Goal: Information Seeking & Learning: Learn about a topic

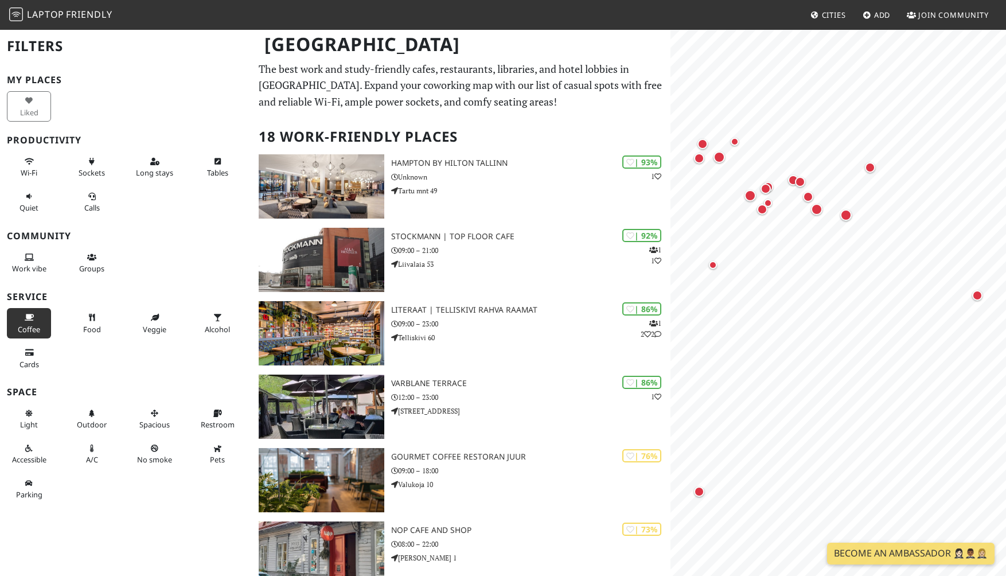
click at [45, 321] on button "Coffee" at bounding box center [29, 323] width 44 height 30
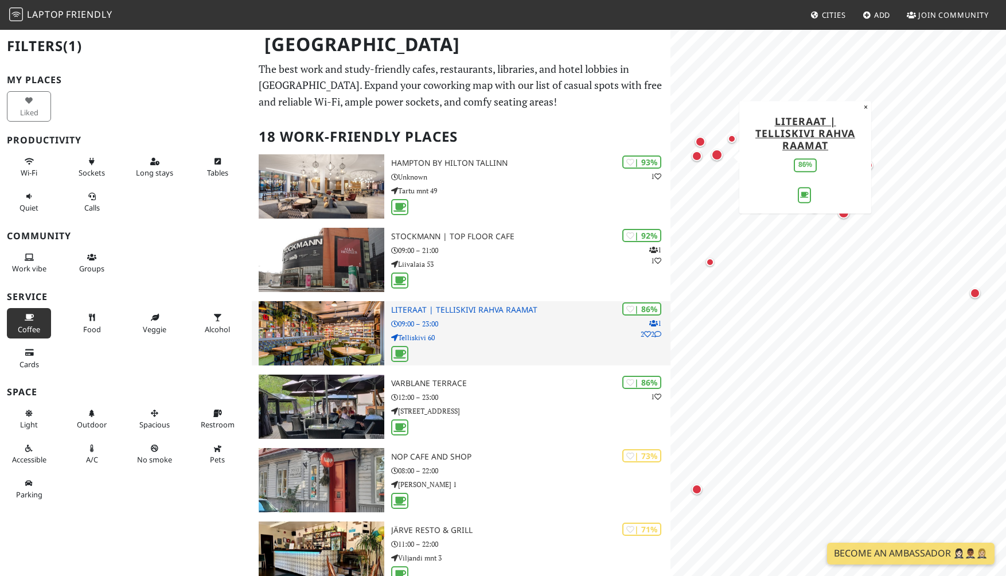
click at [448, 307] on h3 "LITERAAT | Telliskivi Rahva Raamat" at bounding box center [530, 310] width 279 height 10
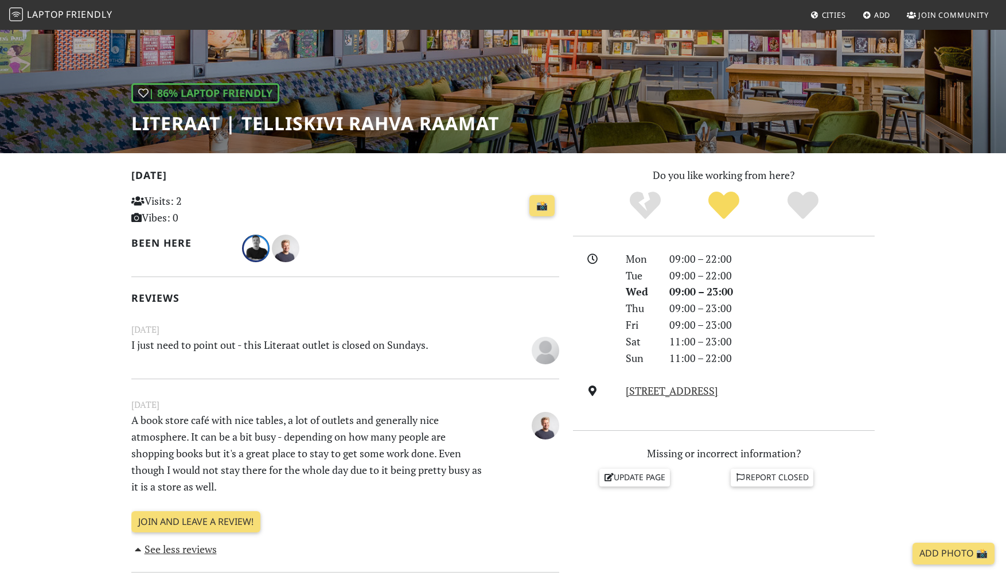
scroll to position [118, 0]
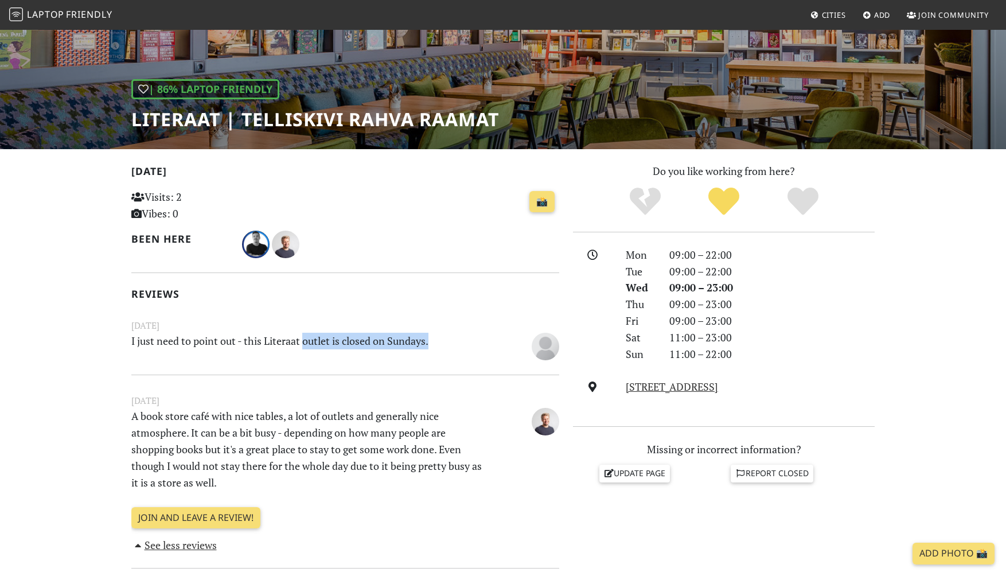
drag, startPoint x: 304, startPoint y: 335, endPoint x: 368, endPoint y: 352, distance: 66.3
click at [369, 353] on p "I just need to point out - this Literaat outlet is closed on Sundays." at bounding box center [308, 346] width 368 height 26
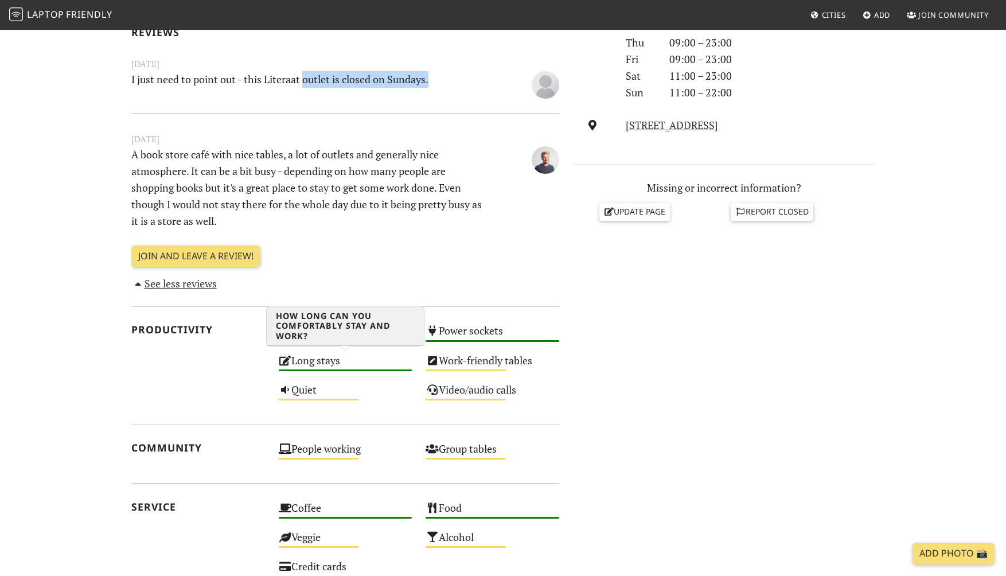
scroll to position [396, 0]
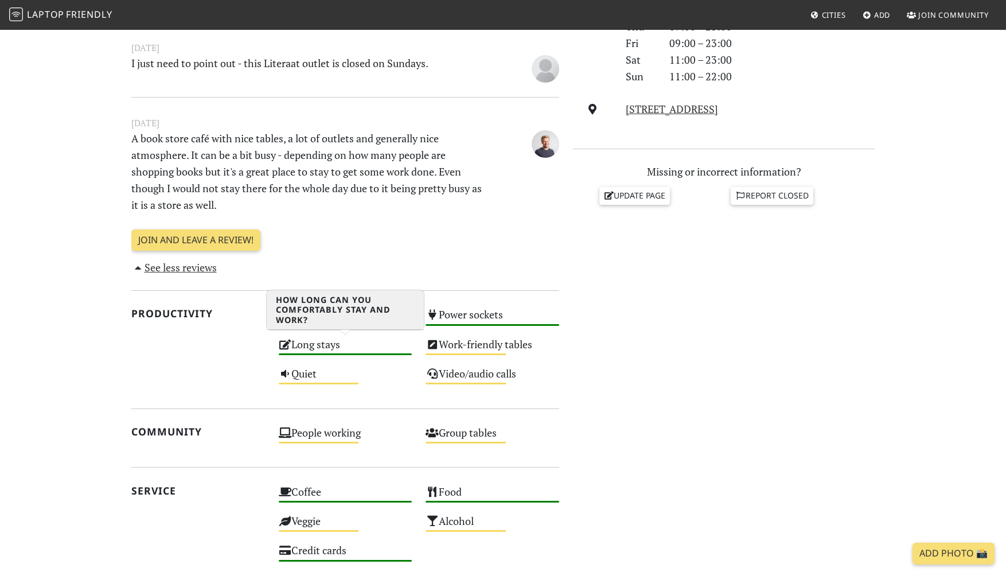
click at [329, 348] on div "Long stays High" at bounding box center [345, 349] width 147 height 29
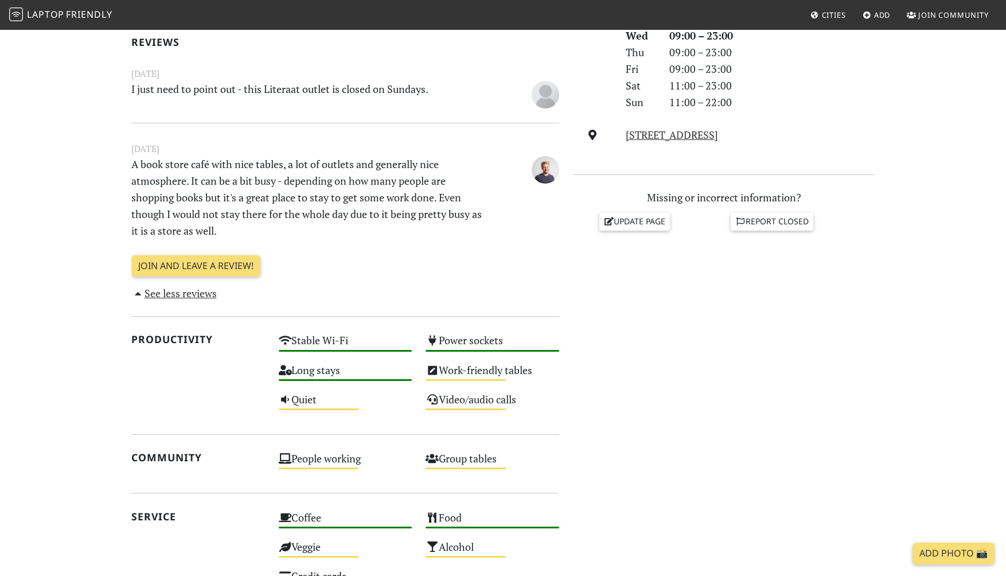
scroll to position [396, 0]
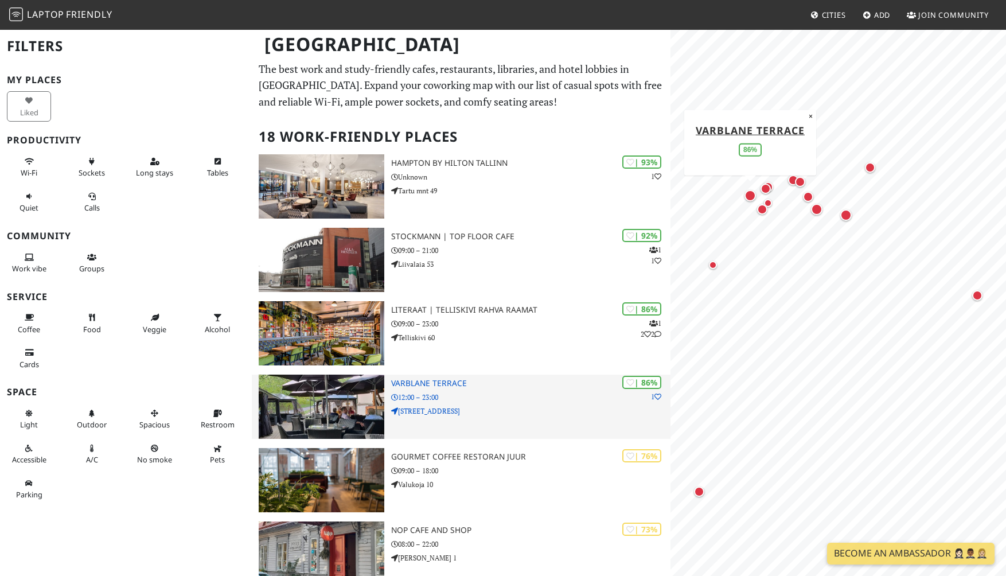
click at [568, 404] on div "| 86% 1 Varblane Terrace 12:00 – 23:00 Harju 6, Tallinn, Estonia" at bounding box center [530, 406] width 279 height 64
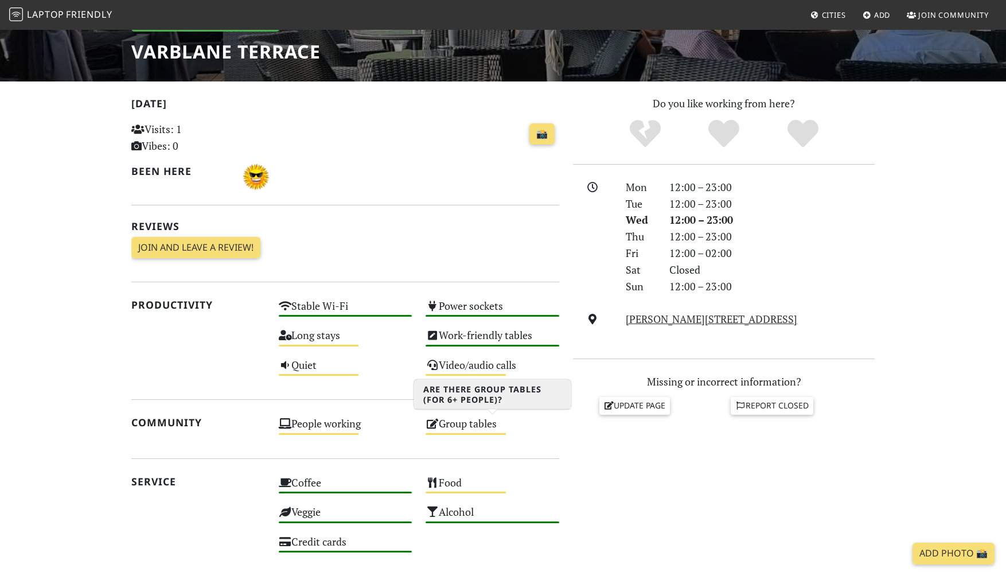
scroll to position [232, 0]
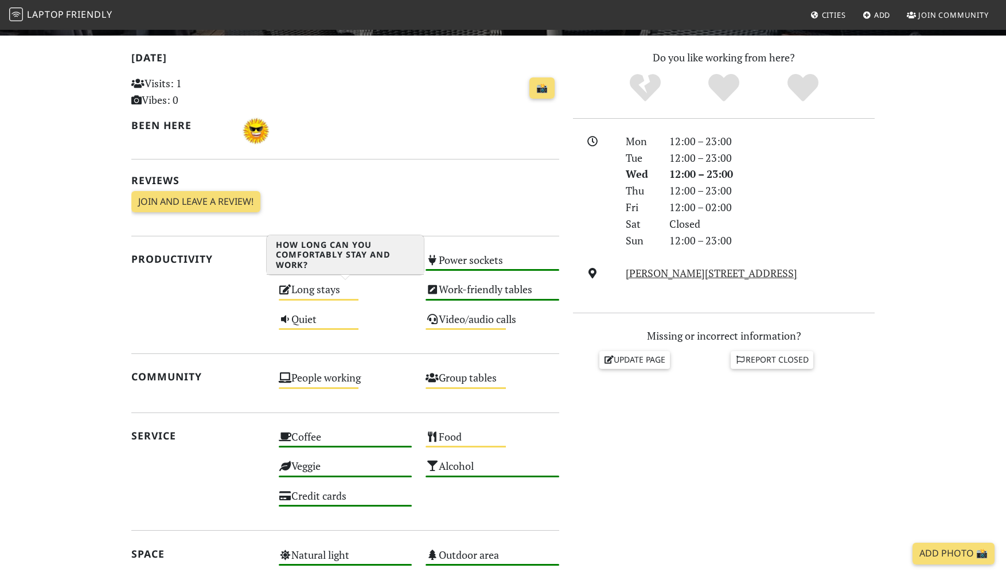
click at [319, 291] on div "Long stays Medium" at bounding box center [345, 294] width 147 height 29
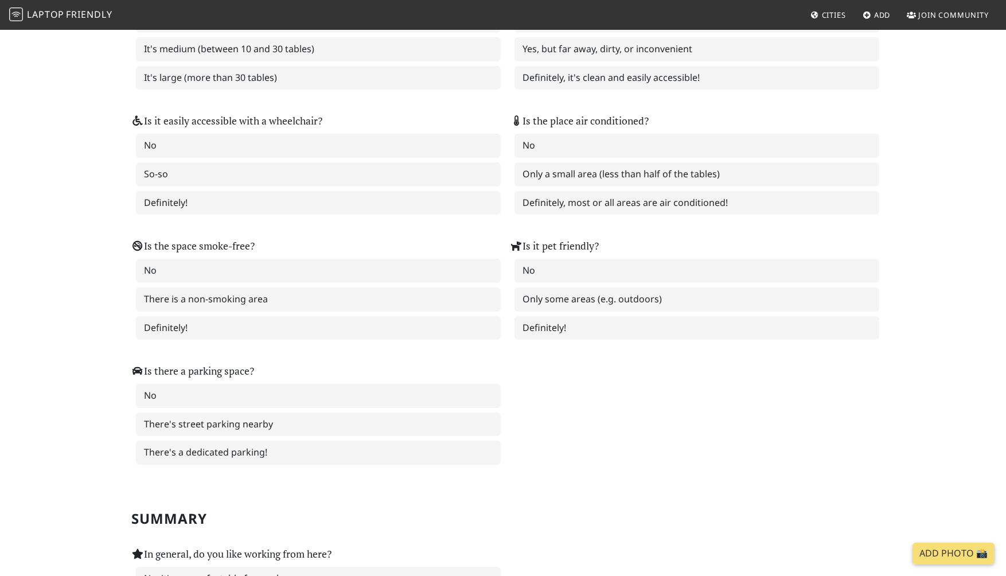
scroll to position [1643, 0]
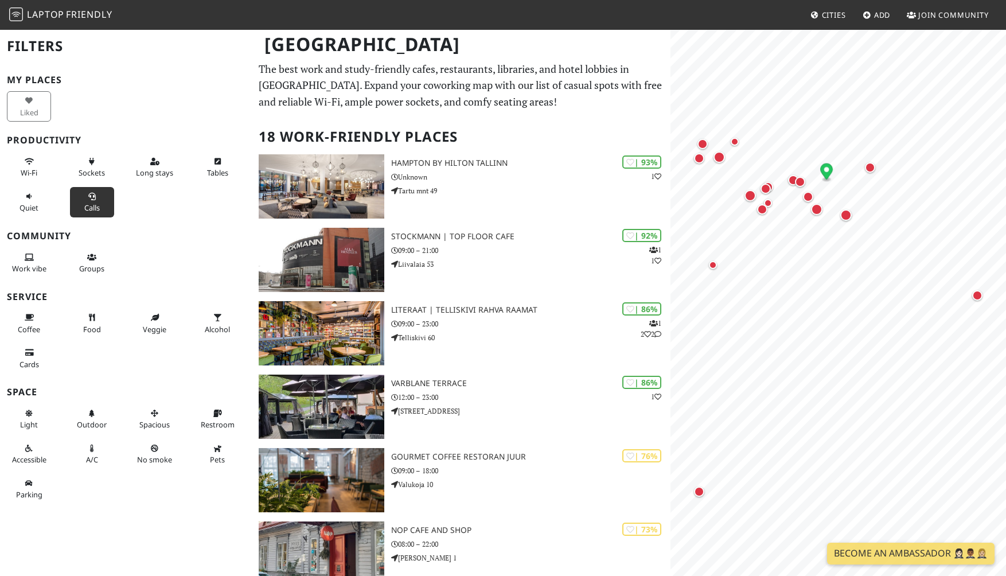
click at [88, 210] on span "Calls" at bounding box center [91, 207] width 15 height 10
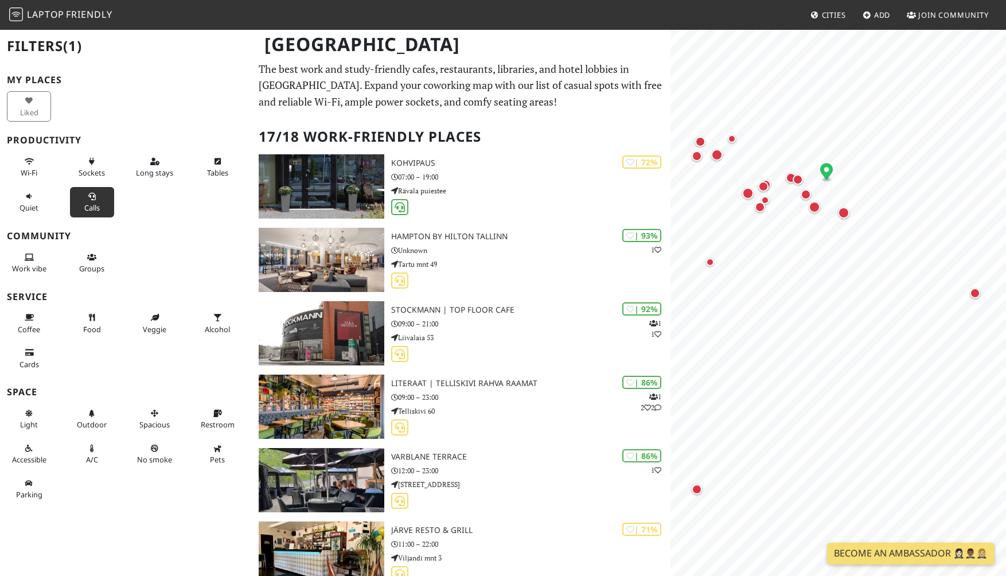
click at [88, 210] on span "Calls" at bounding box center [91, 207] width 15 height 10
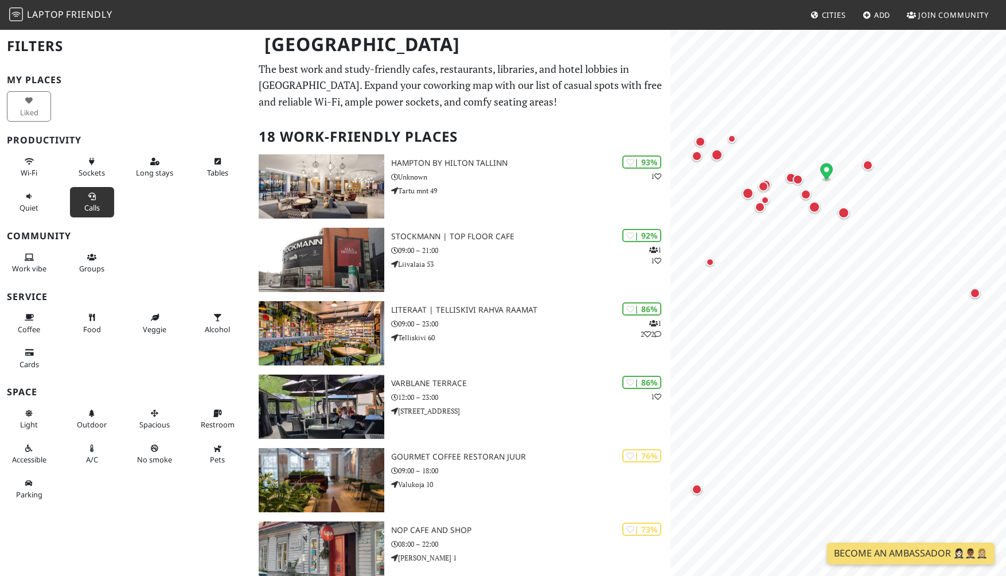
click at [88, 210] on span "Calls" at bounding box center [91, 207] width 15 height 10
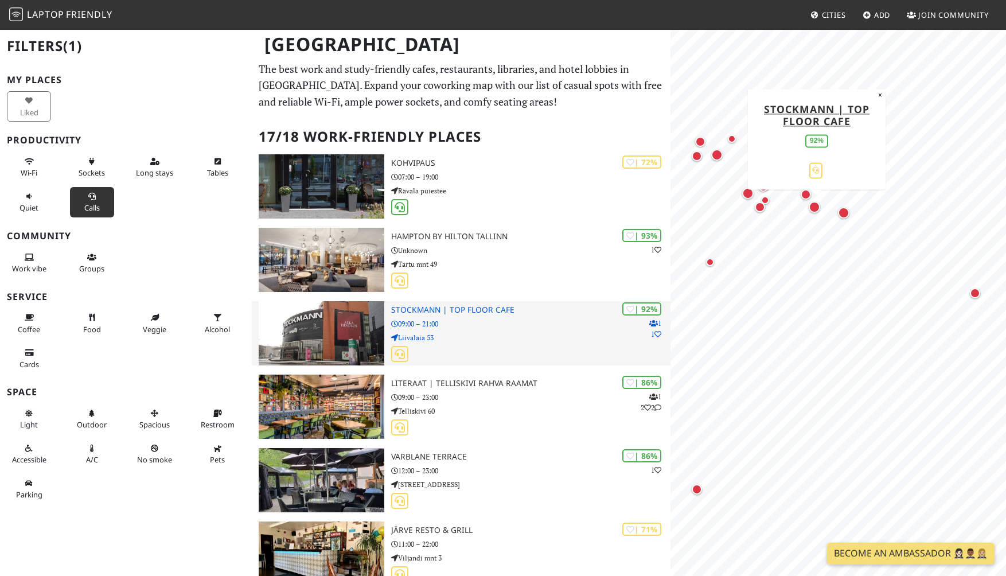
click at [471, 329] on p "09:00 – 21:00" at bounding box center [530, 323] width 279 height 11
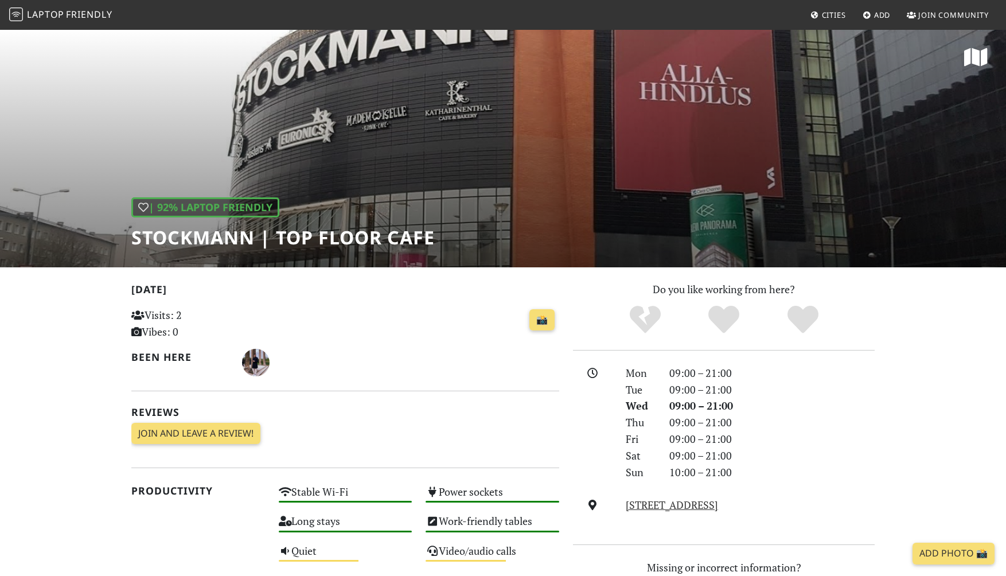
click at [403, 214] on div "| 92% Laptop Friendly Stockmann | Top Floor Cafe" at bounding box center [282, 222] width 303 height 51
drag, startPoint x: 276, startPoint y: 234, endPoint x: 458, endPoint y: 245, distance: 181.5
click at [458, 245] on div "| 92% Laptop Friendly Stockmann | Top Floor Cafe" at bounding box center [503, 148] width 1006 height 239
copy h1 "Top Floor Cafe"
click at [317, 303] on div "Today Visits: 2 Vibes: 0 📸 Been here Reviews Join and leave a review! Join and …" at bounding box center [345, 367] width 428 height 172
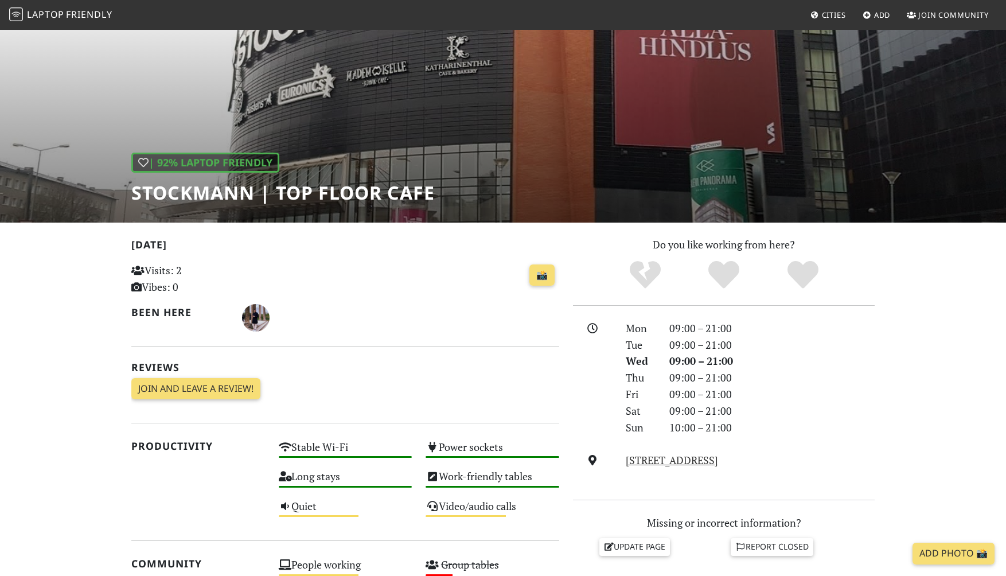
scroll to position [49, 0]
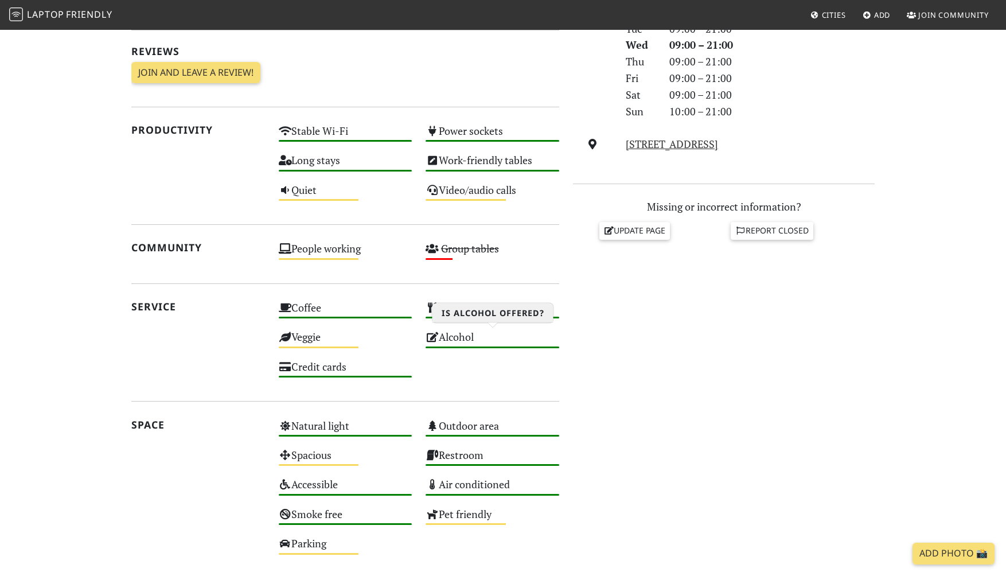
scroll to position [516, 0]
